Goal: Transaction & Acquisition: Subscribe to service/newsletter

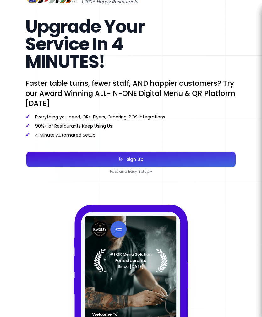
scroll to position [136, 0]
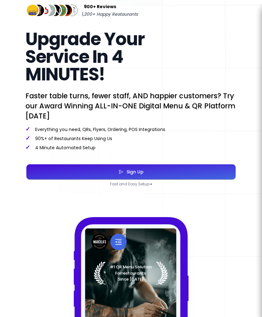
click at [184, 170] on button "Sign Up" at bounding box center [130, 171] width 209 height 15
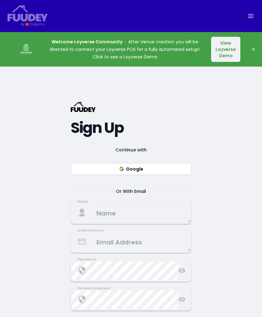
click at [170, 175] on button "Google" at bounding box center [131, 169] width 120 height 12
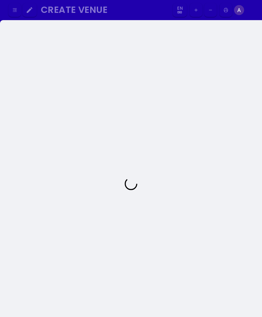
select select "en"
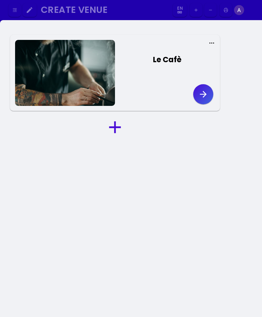
click at [166, 73] on button "Le Cafè" at bounding box center [165, 61] width 100 height 30
click at [163, 91] on div "Le Cafè" at bounding box center [165, 73] width 100 height 66
click at [213, 44] on icon at bounding box center [211, 43] width 6 height 6
select select "en"
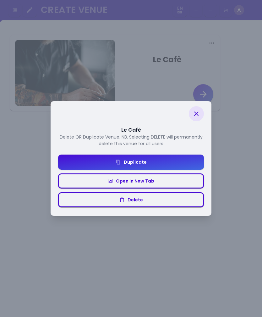
click at [196, 113] on icon at bounding box center [196, 114] width 8 height 8
select select "en"
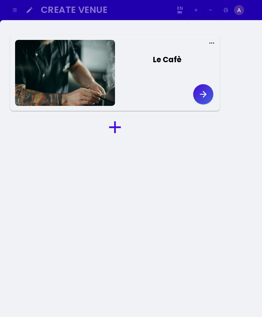
click at [150, 82] on button at bounding box center [165, 79] width 100 height 6
click at [202, 94] on icon "button" at bounding box center [203, 94] width 7 height 7
select select "en"
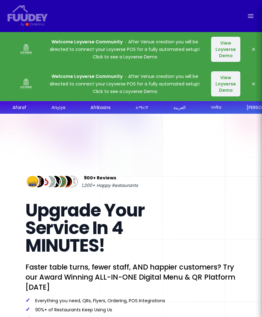
click at [253, 84] on icon "button" at bounding box center [253, 83] width 5 height 5
click at [249, 83] on button "Dismiss" at bounding box center [253, 83] width 13 height 13
click at [257, 44] on button "Dismiss" at bounding box center [253, 49] width 13 height 13
click at [254, 48] on icon "button" at bounding box center [253, 49] width 5 height 5
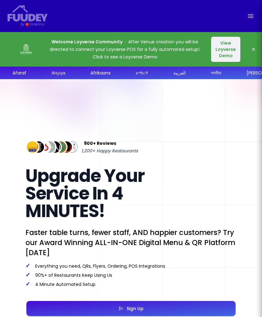
click at [253, 45] on button "Dismiss" at bounding box center [253, 49] width 13 height 13
click at [251, 49] on icon "button" at bounding box center [253, 49] width 5 height 5
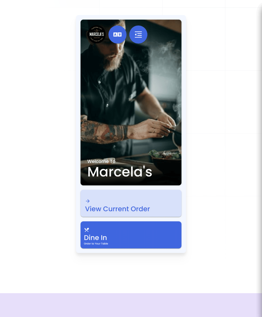
scroll to position [1758, 0]
